Goal: Task Accomplishment & Management: Complete application form

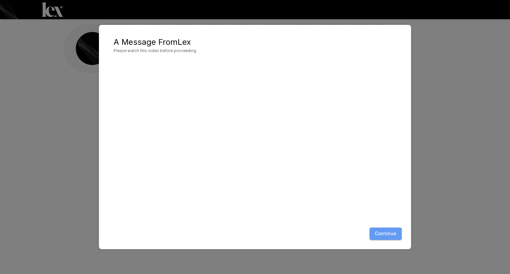
click at [387, 235] on button "Continue" at bounding box center [386, 234] width 32 height 12
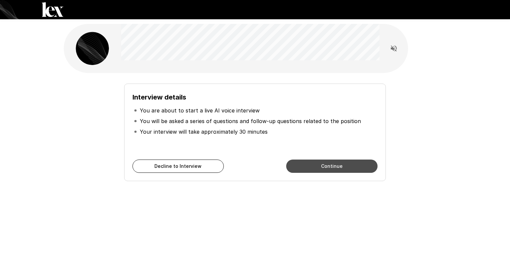
click at [322, 166] on button "Continue" at bounding box center [331, 166] width 91 height 13
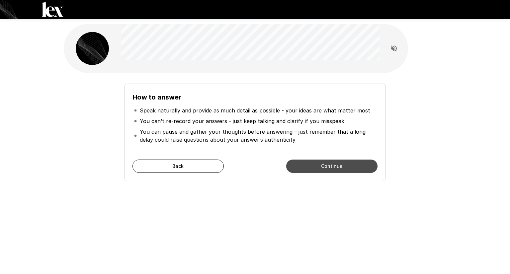
click at [314, 169] on button "Continue" at bounding box center [331, 166] width 91 height 13
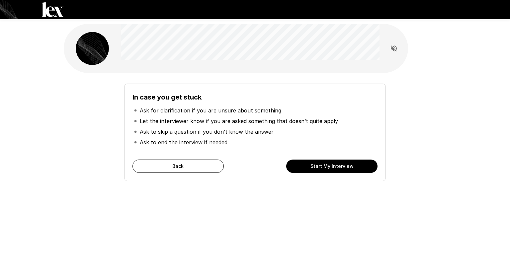
click at [330, 168] on button "Start My Interview" at bounding box center [331, 166] width 91 height 13
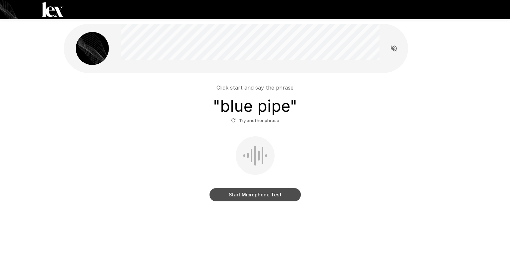
click at [265, 193] on button "Start Microphone Test" at bounding box center [255, 194] width 91 height 13
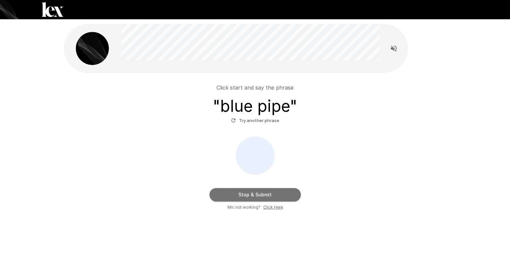
click at [264, 196] on button "Stop & Submit" at bounding box center [255, 194] width 91 height 13
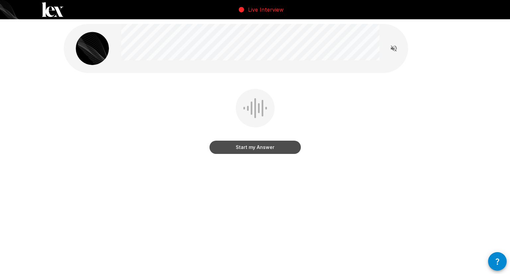
click at [259, 148] on button "Start my Answer" at bounding box center [255, 147] width 91 height 13
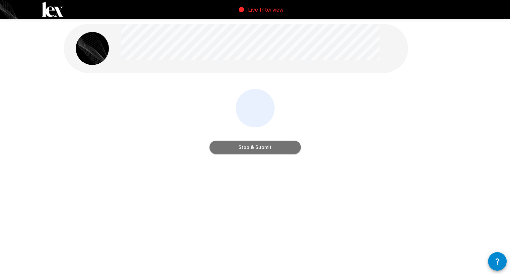
click at [260, 147] on button "Stop & Submit" at bounding box center [255, 147] width 91 height 13
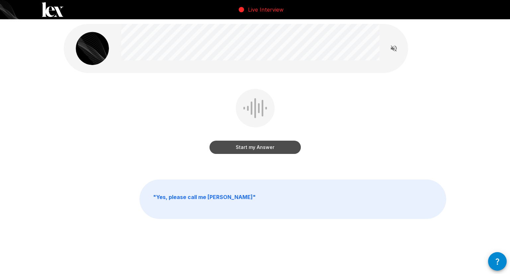
click at [255, 146] on button "Start my Answer" at bounding box center [255, 147] width 91 height 13
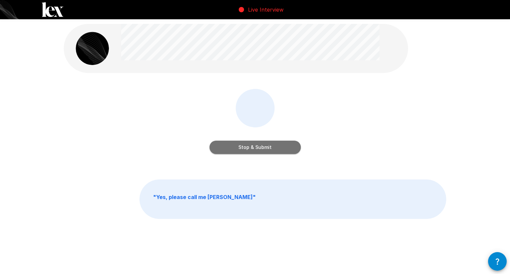
click at [268, 147] on button "Stop & Submit" at bounding box center [255, 147] width 91 height 13
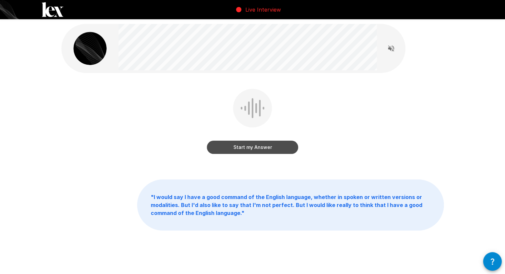
click at [264, 146] on button "Start my Answer" at bounding box center [252, 147] width 91 height 13
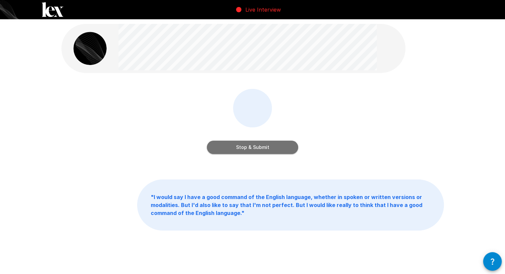
click at [277, 144] on button "Stop & Submit" at bounding box center [252, 147] width 91 height 13
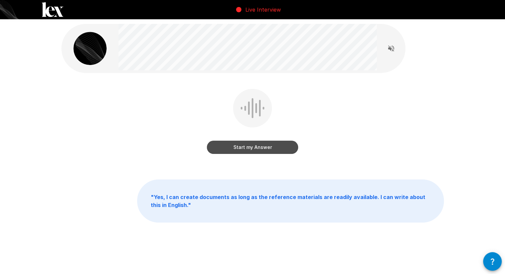
click at [265, 146] on button "Start my Answer" at bounding box center [252, 147] width 91 height 13
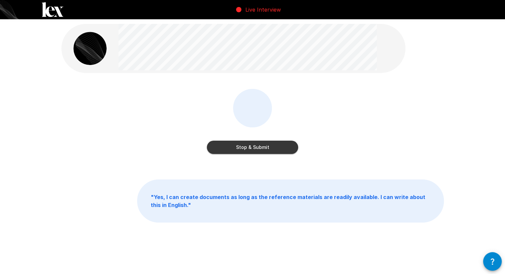
click at [270, 146] on button "Stop & Submit" at bounding box center [252, 147] width 91 height 13
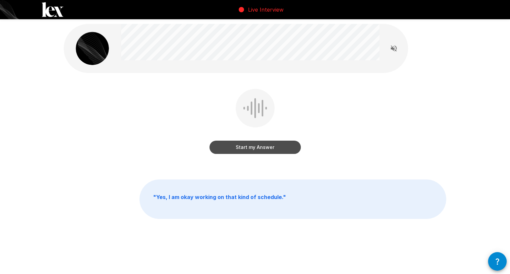
click at [271, 148] on button "Start my Answer" at bounding box center [255, 147] width 91 height 13
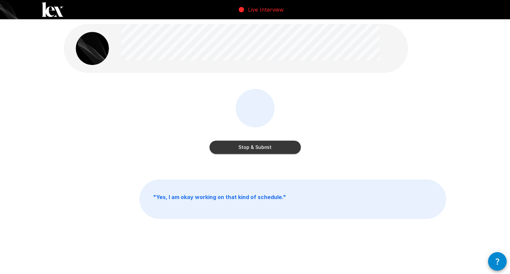
click at [274, 147] on button "Stop & Submit" at bounding box center [255, 147] width 91 height 13
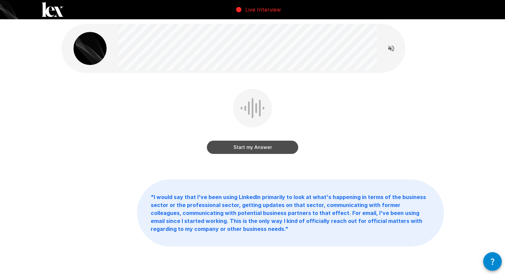
click at [259, 149] on button "Start my Answer" at bounding box center [252, 147] width 91 height 13
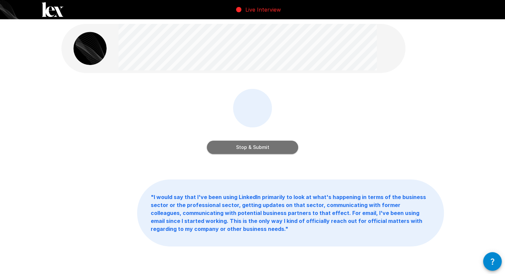
click at [275, 147] on button "Stop & Submit" at bounding box center [252, 147] width 91 height 13
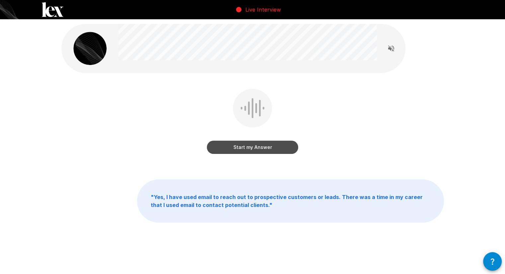
click at [260, 150] on button "Start my Answer" at bounding box center [252, 147] width 91 height 13
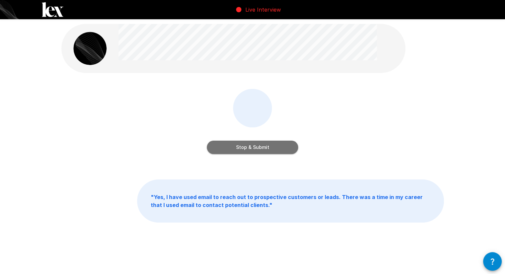
click at [286, 144] on button "Stop & Submit" at bounding box center [252, 147] width 91 height 13
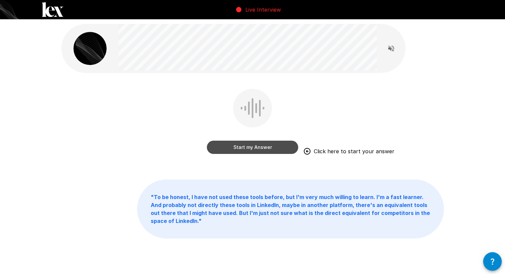
click at [248, 147] on button "Start my Answer" at bounding box center [252, 147] width 91 height 13
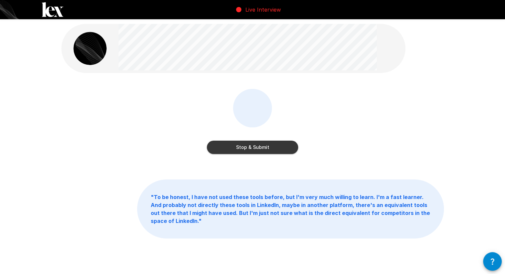
click at [248, 147] on button "Stop & Submit" at bounding box center [252, 147] width 91 height 13
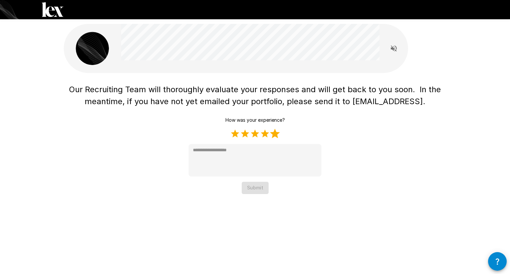
click at [274, 135] on label "5 Stars" at bounding box center [275, 134] width 10 height 10
type textarea "*"
click at [259, 188] on button "Submit" at bounding box center [255, 188] width 27 height 12
